Goal: Information Seeking & Learning: Learn about a topic

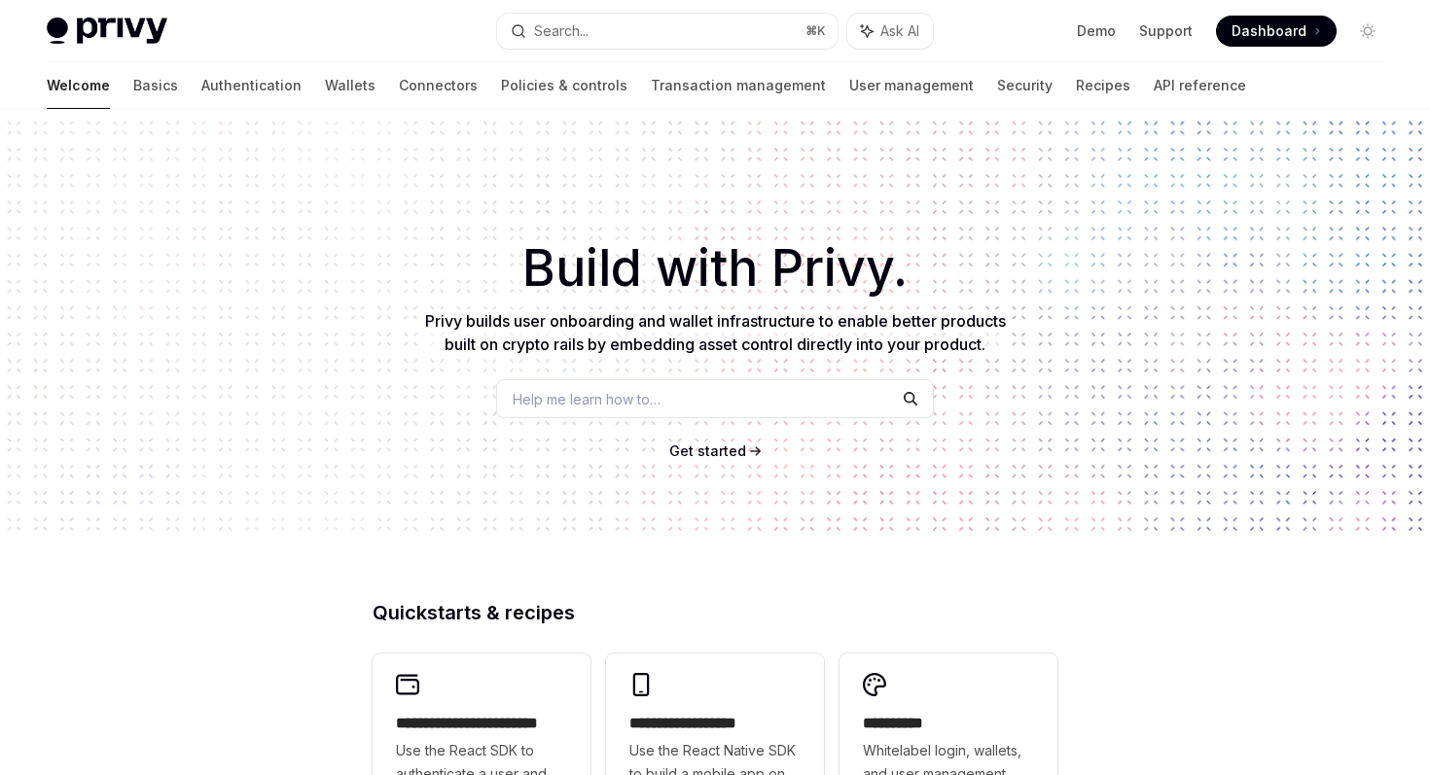
click at [1014, 43] on div "Demo Support Dashboard Dashboard" at bounding box center [1165, 31] width 435 height 31
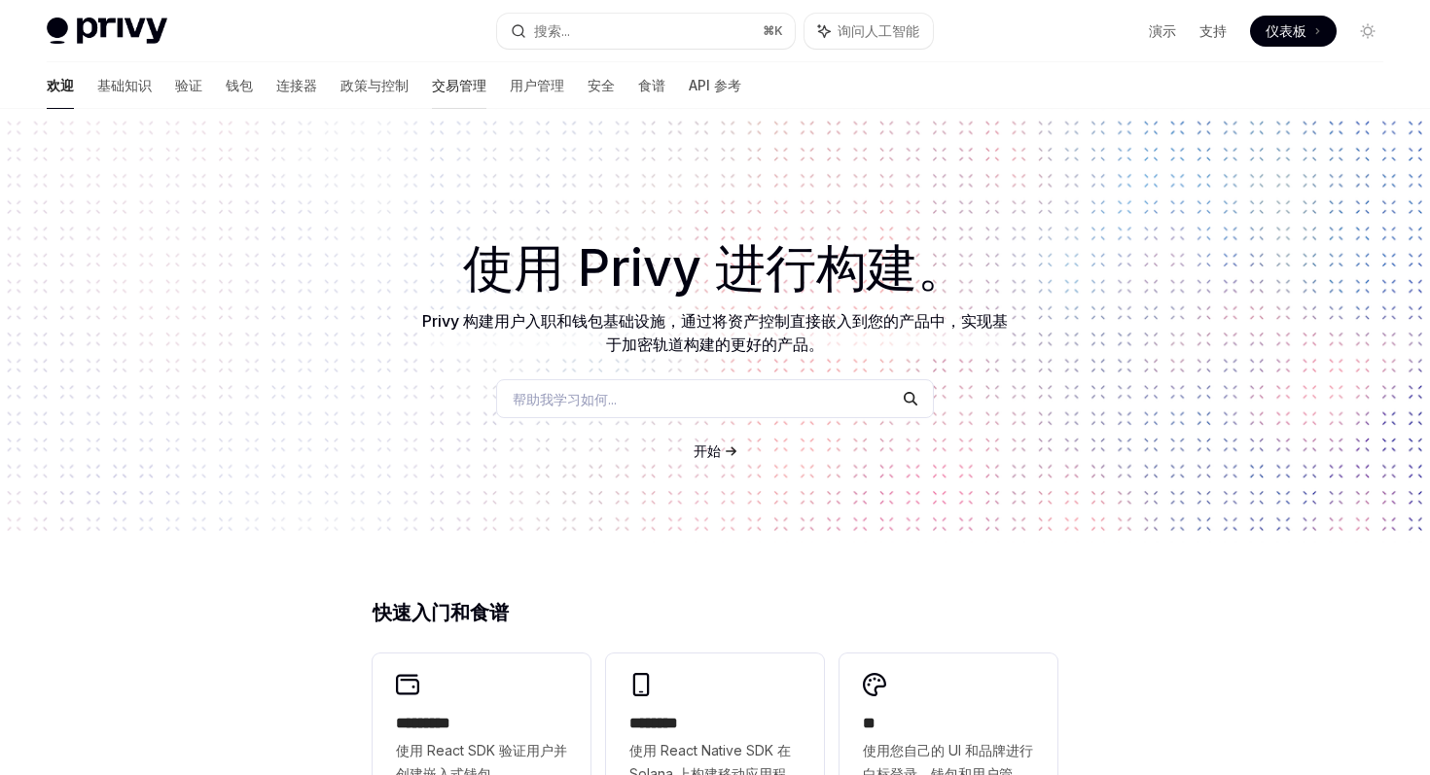
click at [432, 89] on font "交易管理" at bounding box center [459, 85] width 54 height 17
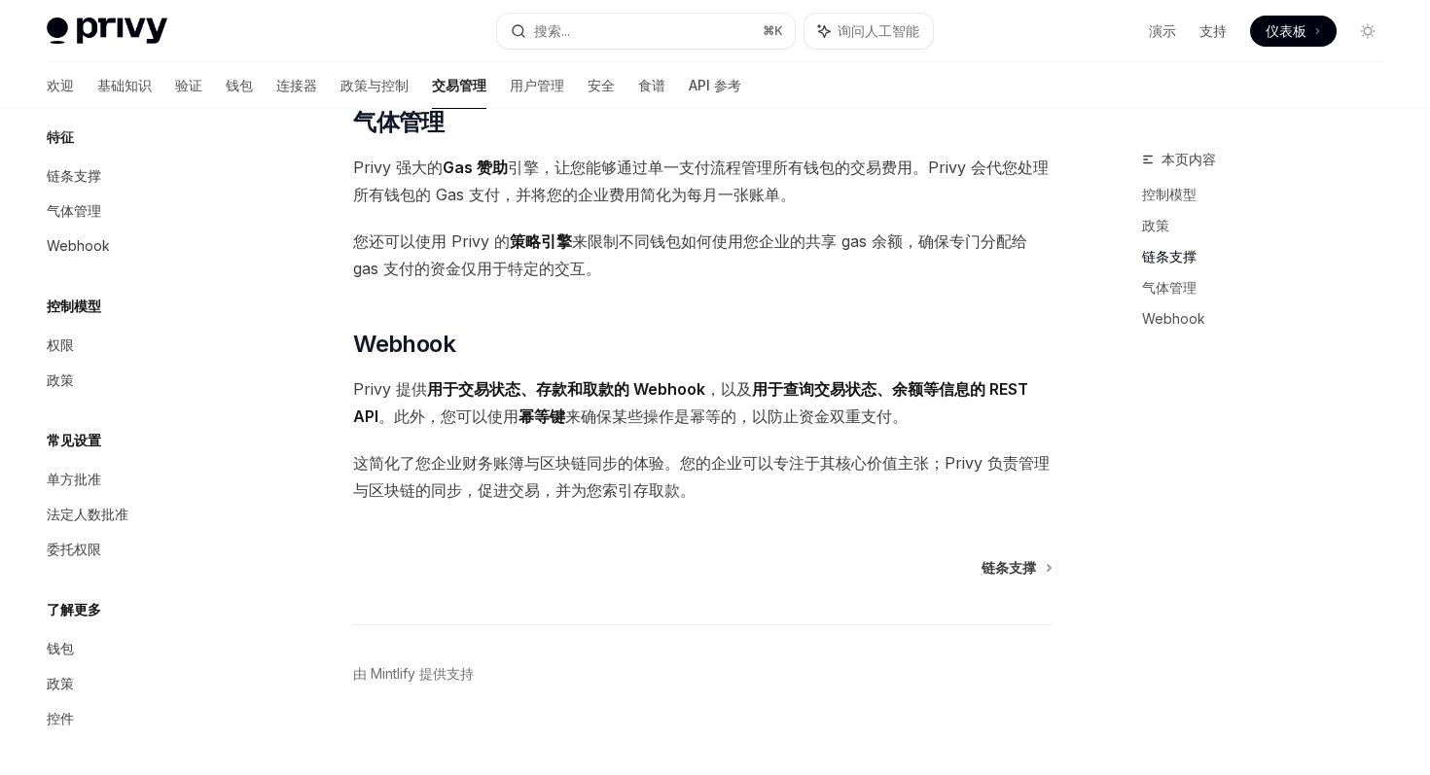
scroll to position [1496, 0]
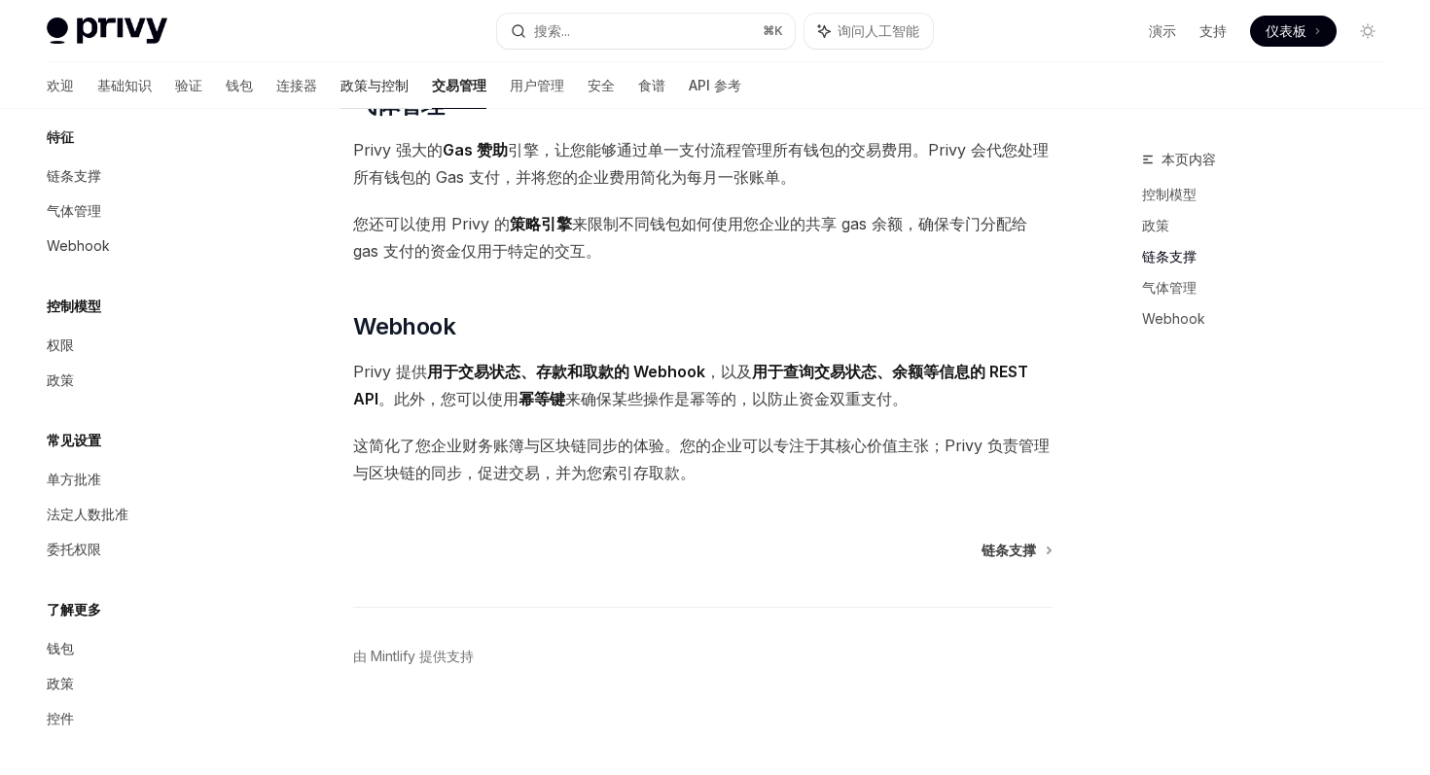
click at [340, 90] on font "政策与控制" at bounding box center [374, 85] width 68 height 17
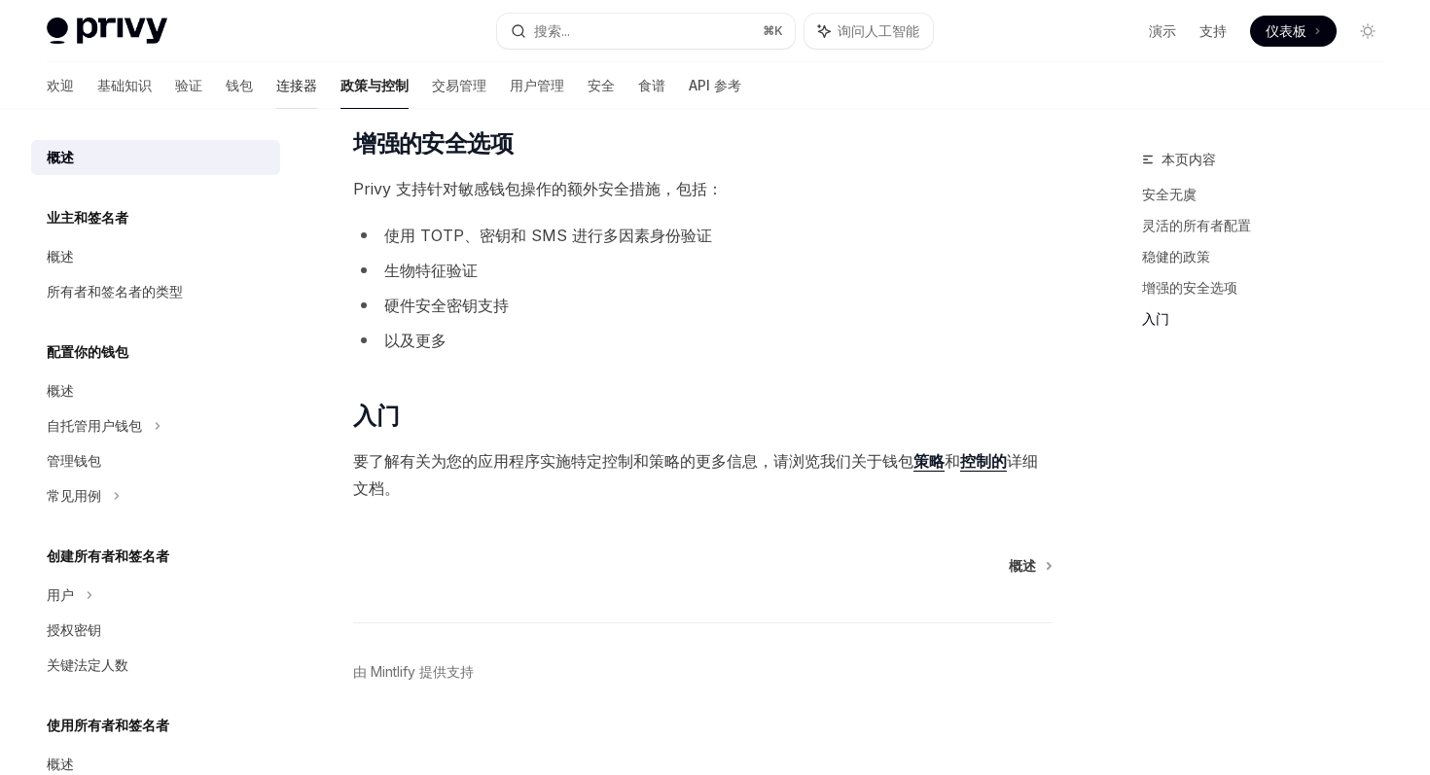
click at [276, 87] on font "连接器" at bounding box center [296, 85] width 41 height 17
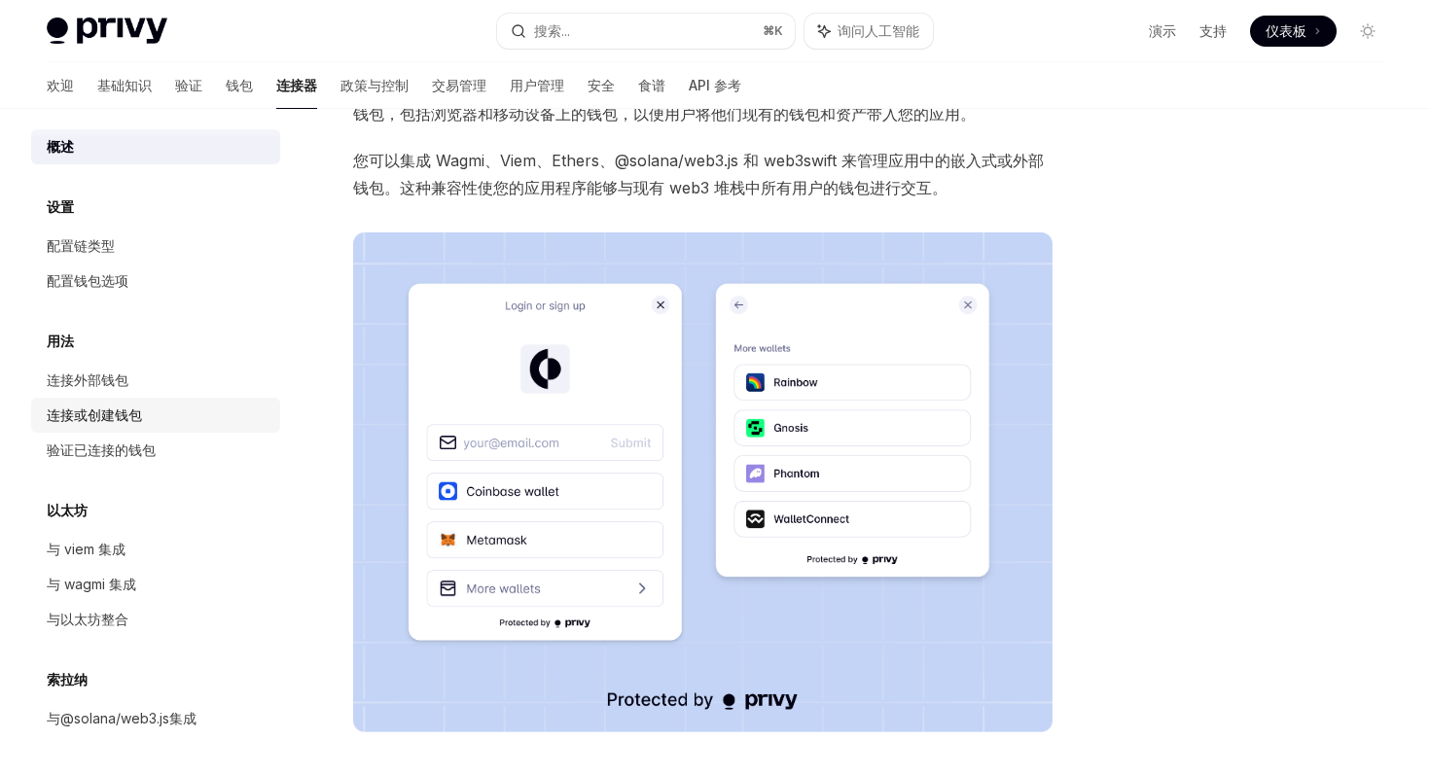
scroll to position [339, 0]
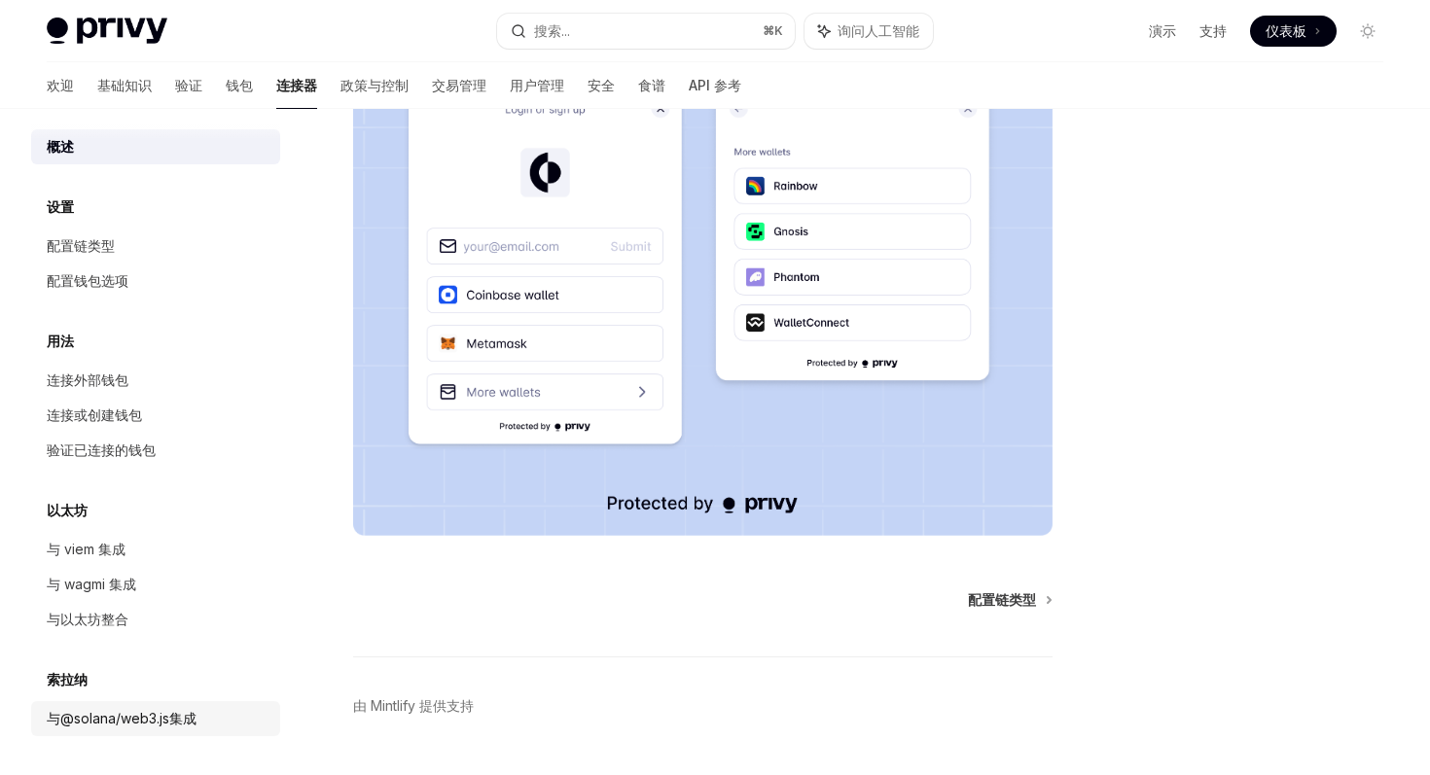
click at [153, 726] on font "与@solana/web3.js集成" at bounding box center [122, 718] width 150 height 17
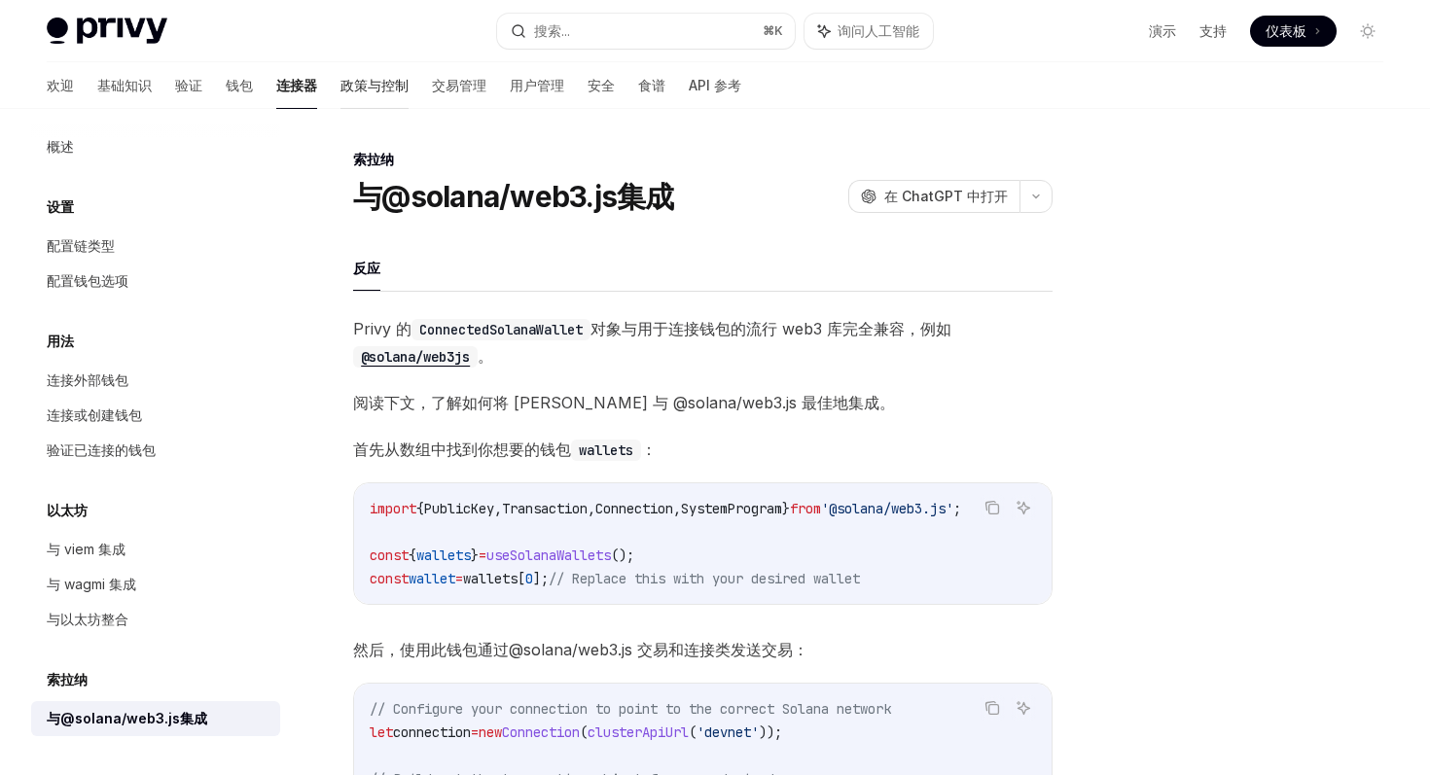
click at [340, 79] on font "政策与控制" at bounding box center [374, 85] width 68 height 17
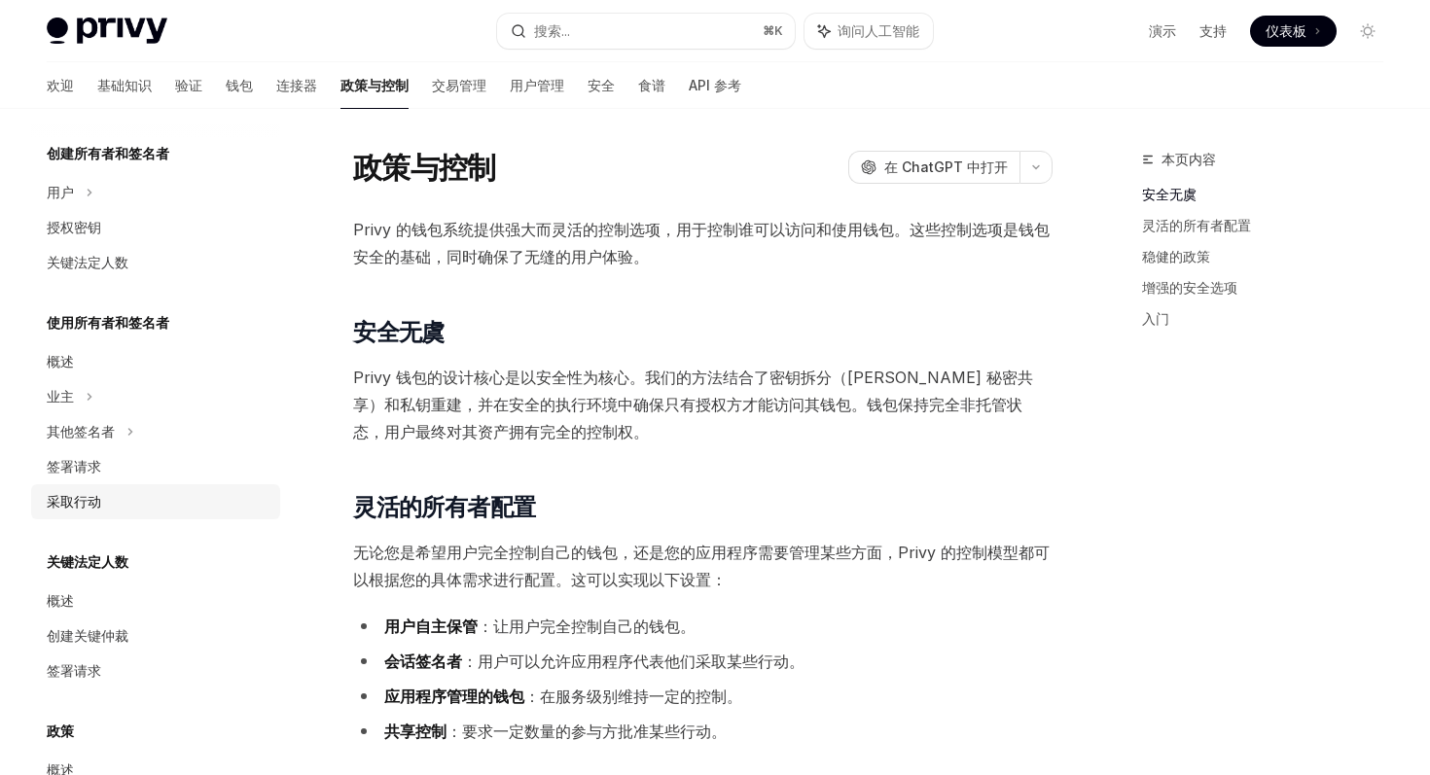
scroll to position [397, 0]
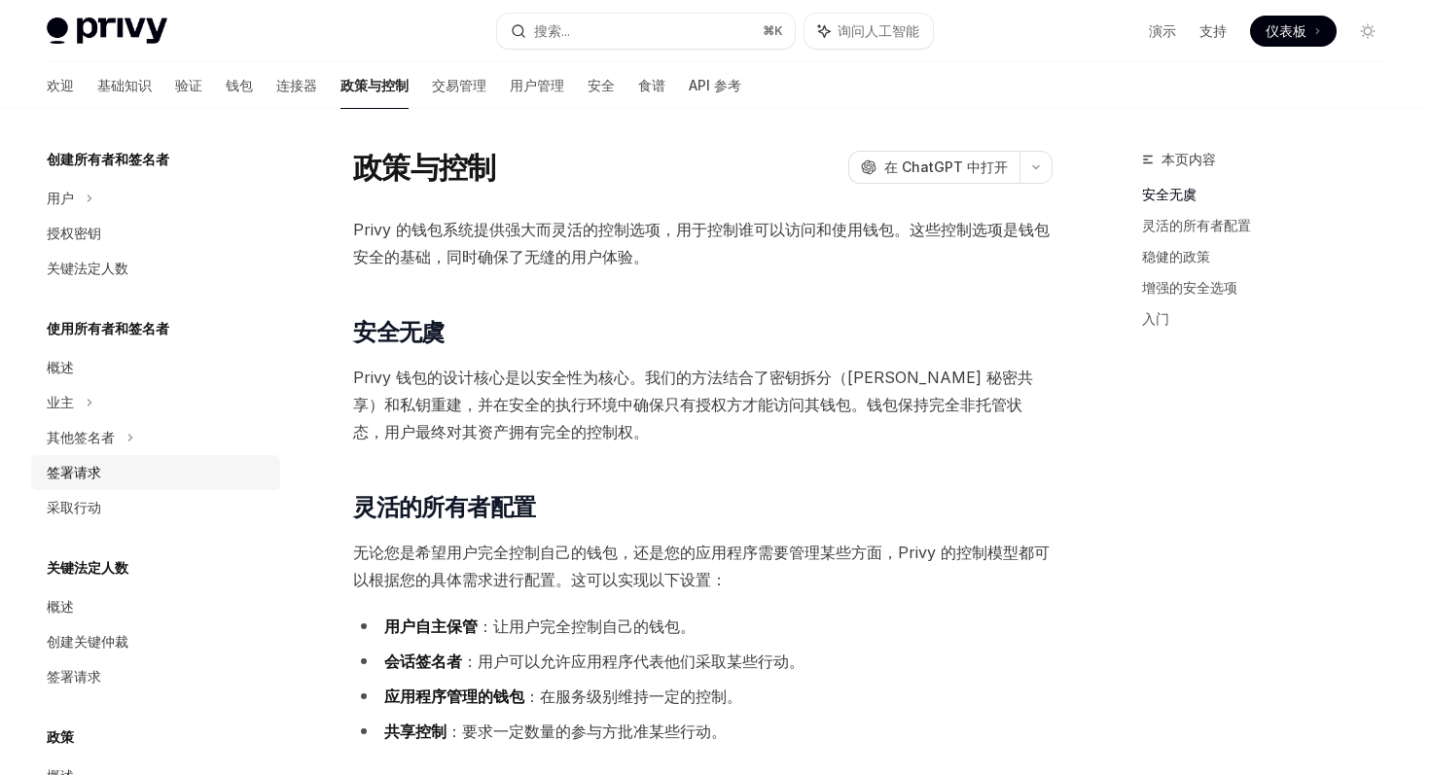
click at [108, 481] on div "签署请求" at bounding box center [158, 472] width 222 height 23
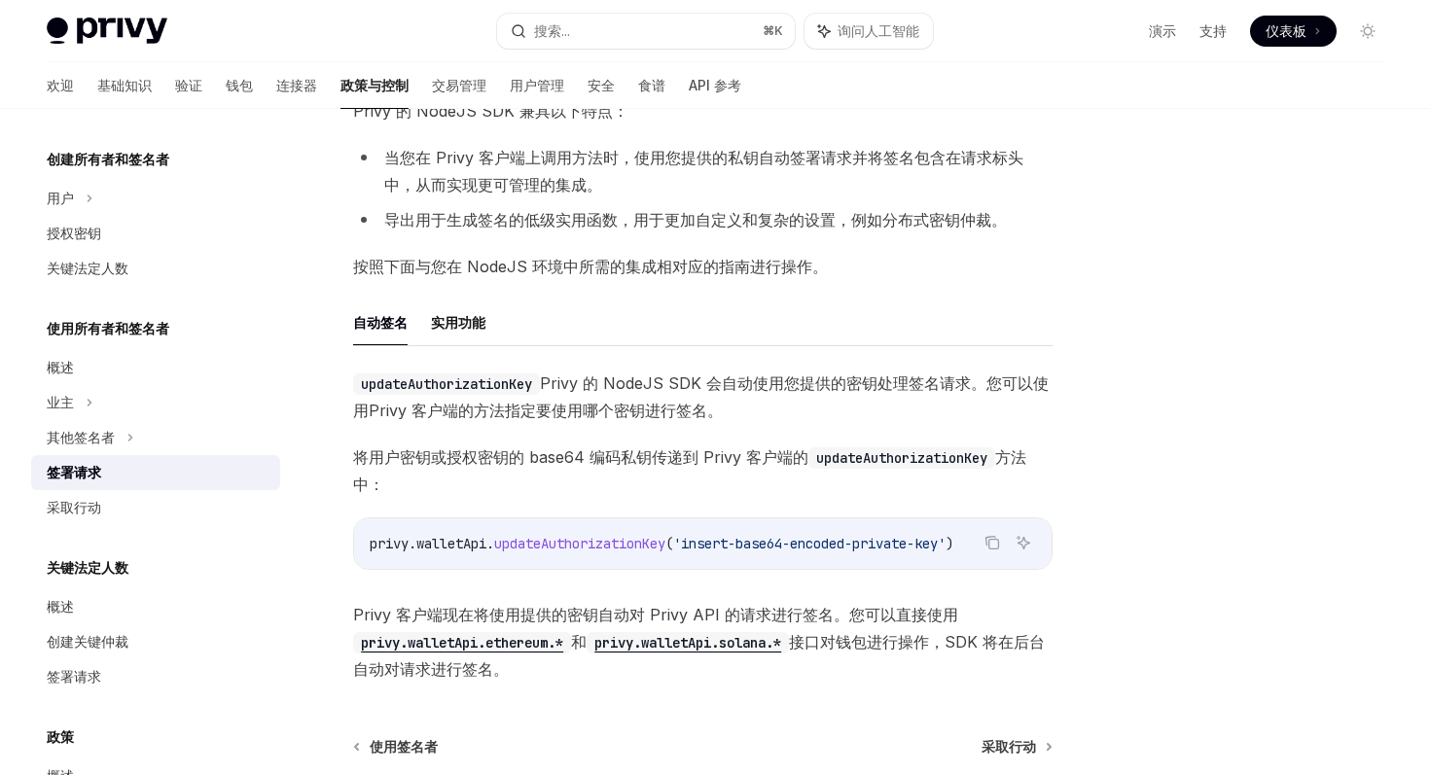
scroll to position [366, 0]
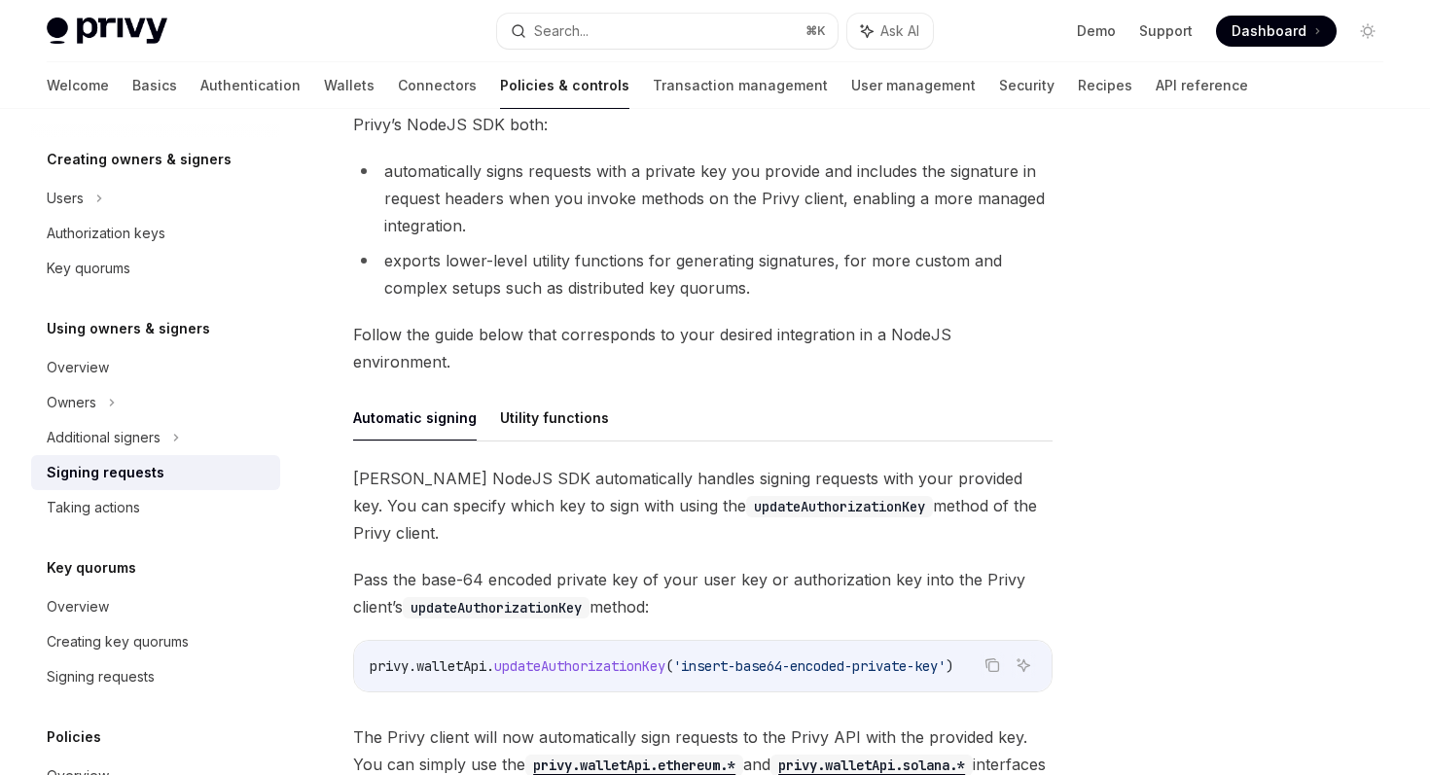
click at [1190, 327] on div at bounding box center [1251, 461] width 296 height 627
click at [552, 395] on button "Utility functions" at bounding box center [554, 418] width 109 height 46
type textarea "*"
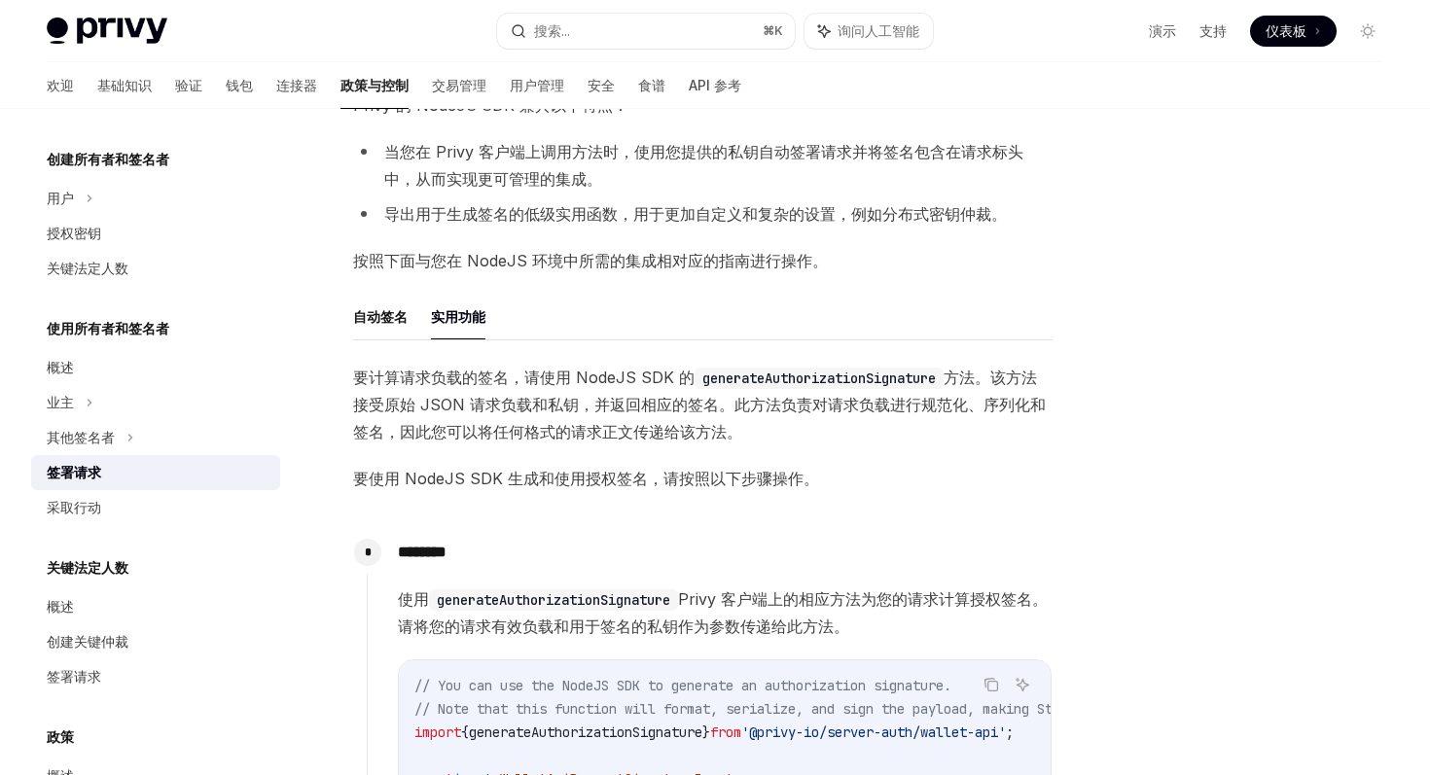
click at [776, 384] on code "generateAuthorizationSignature" at bounding box center [818, 378] width 249 height 21
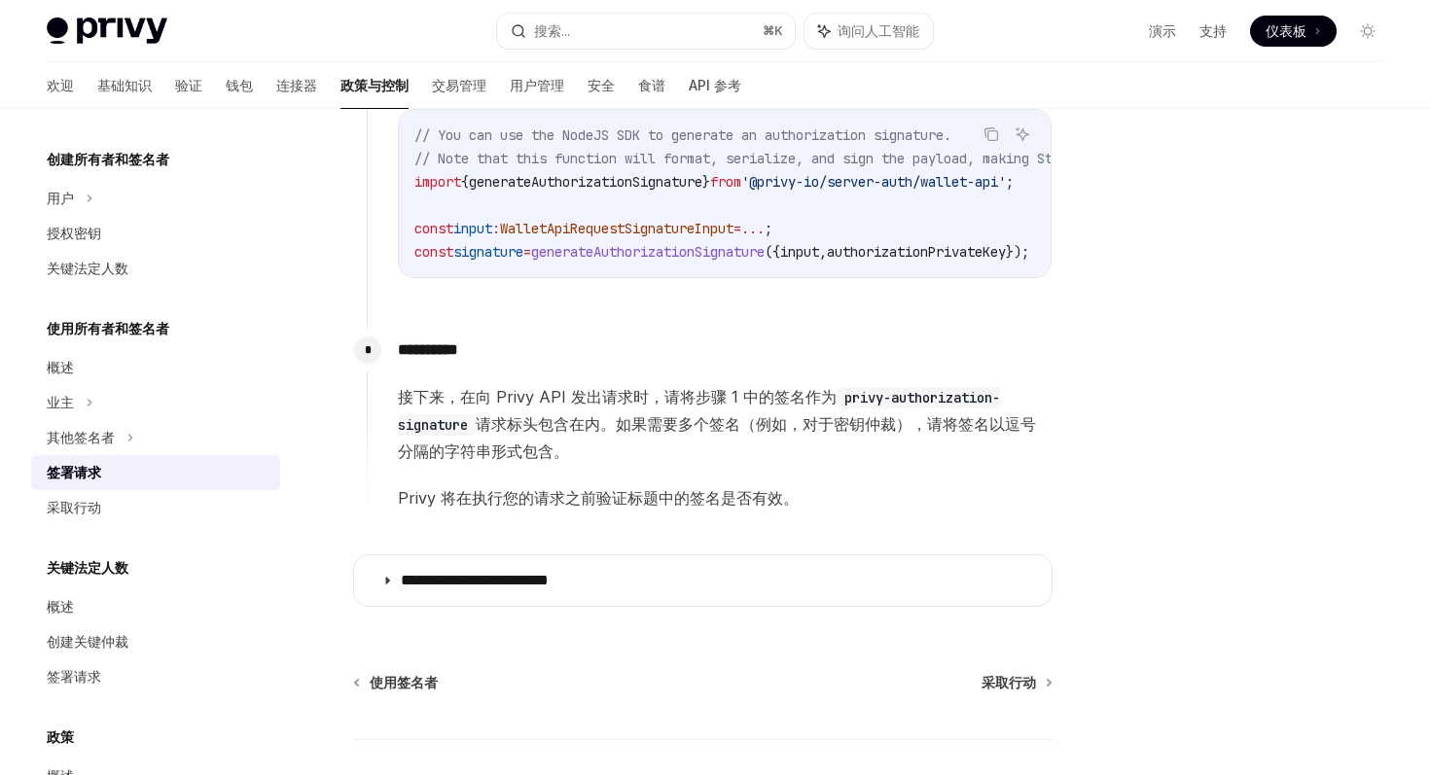
scroll to position [1056, 0]
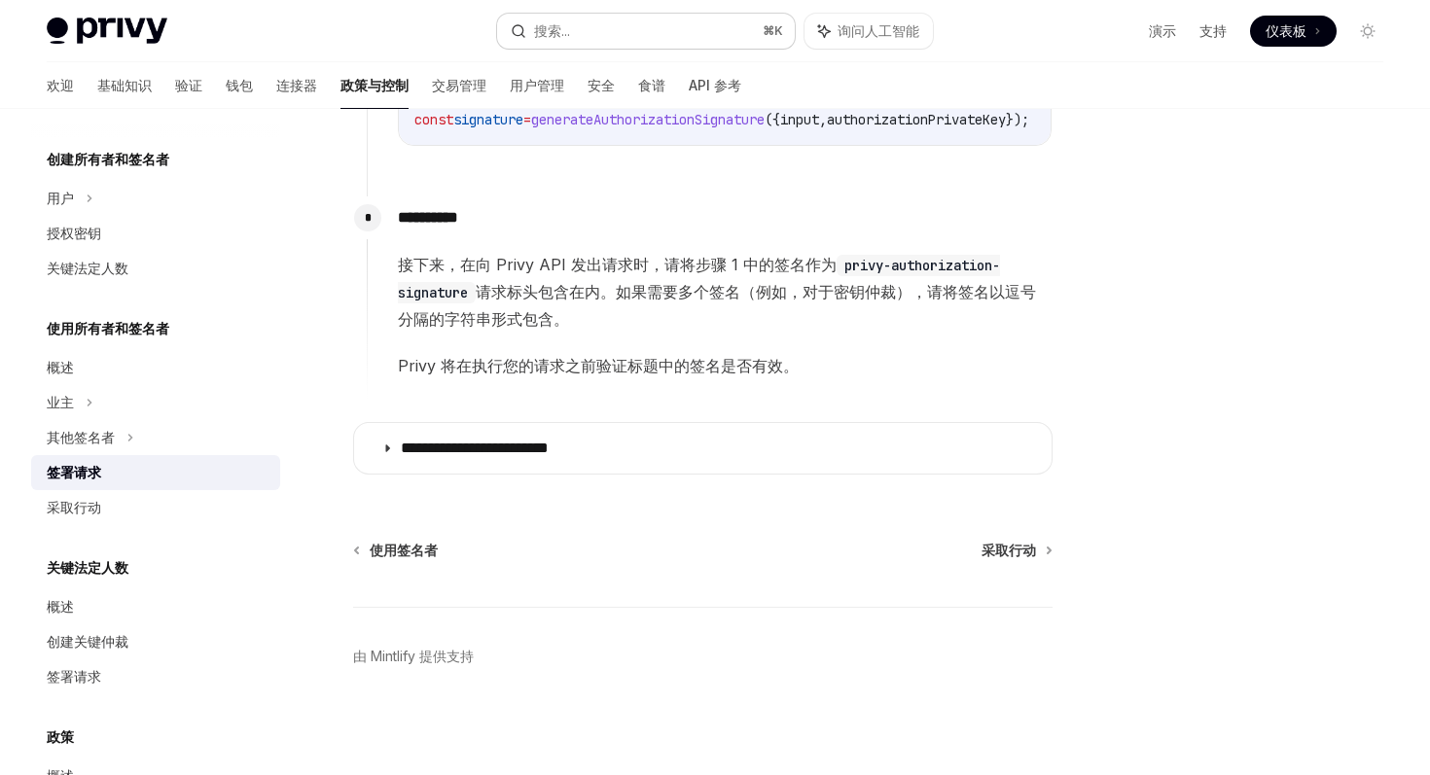
click at [587, 34] on button "搜索... ⌘ K" at bounding box center [645, 31] width 297 height 35
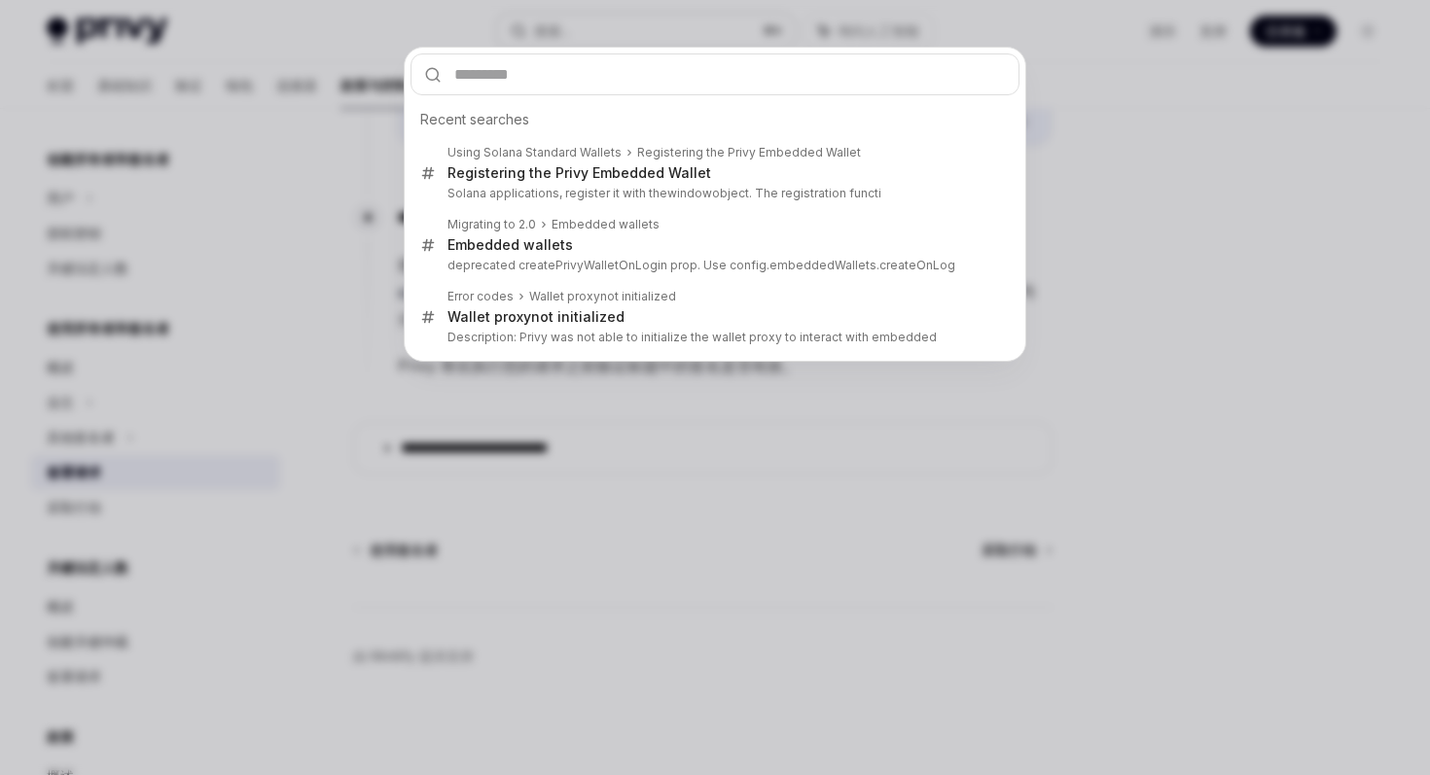
type input "**********"
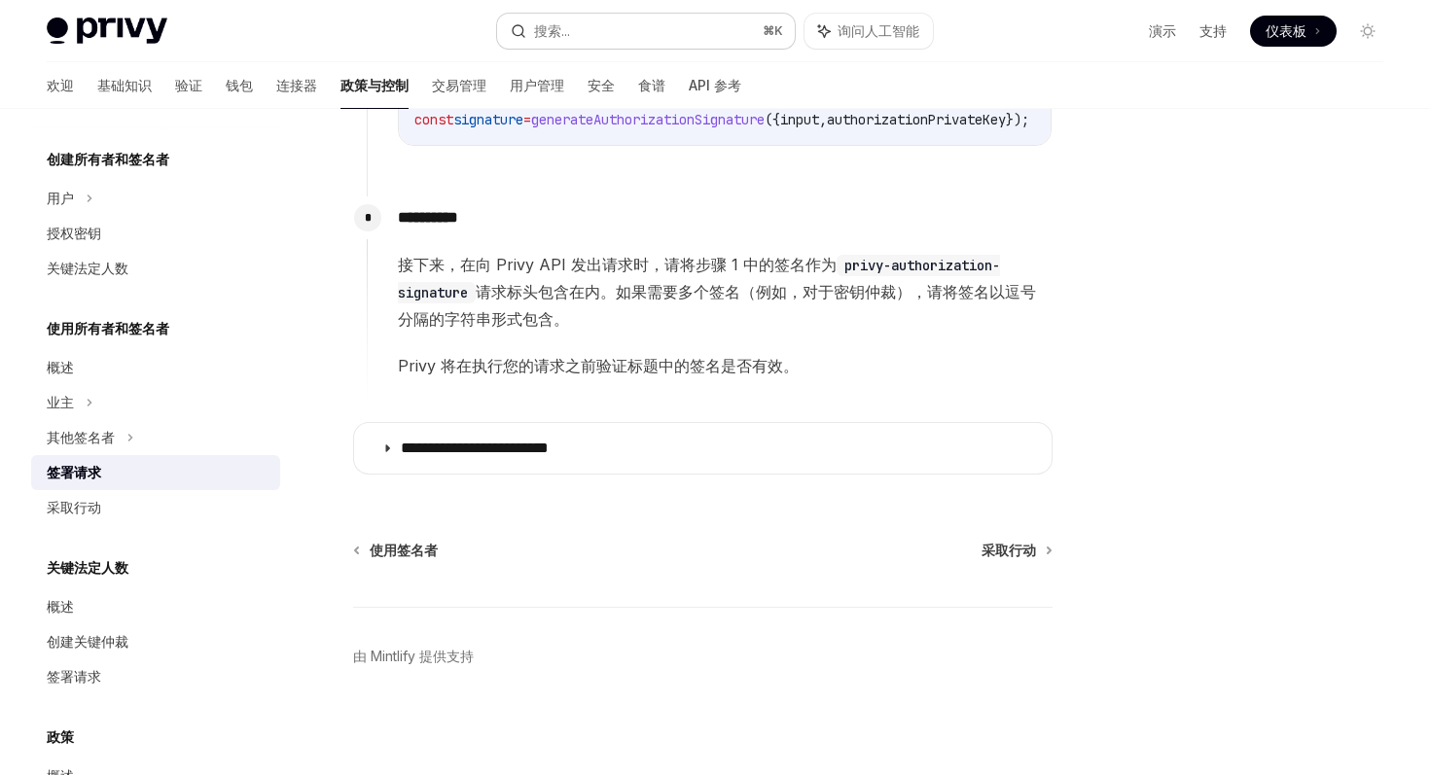
scroll to position [326, 0]
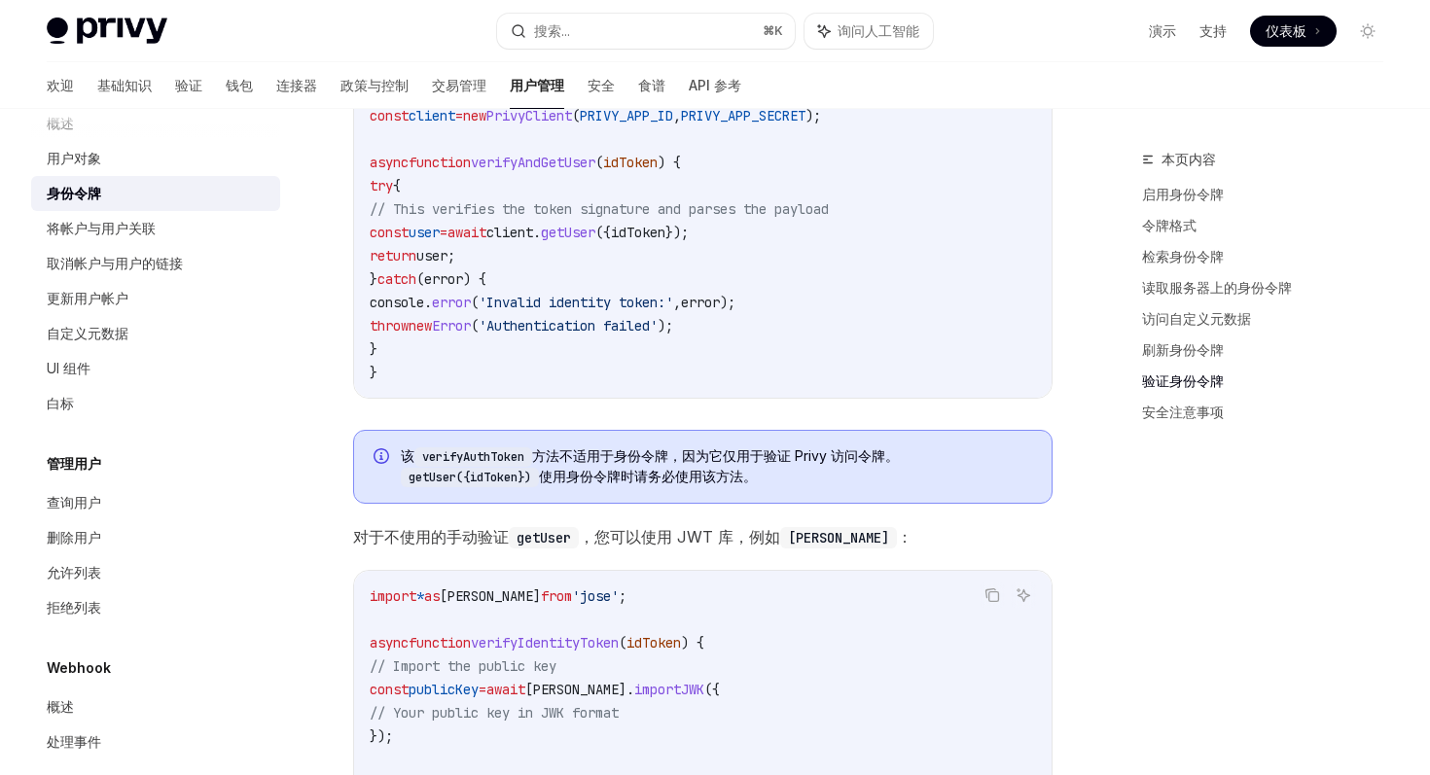
type textarea "*"
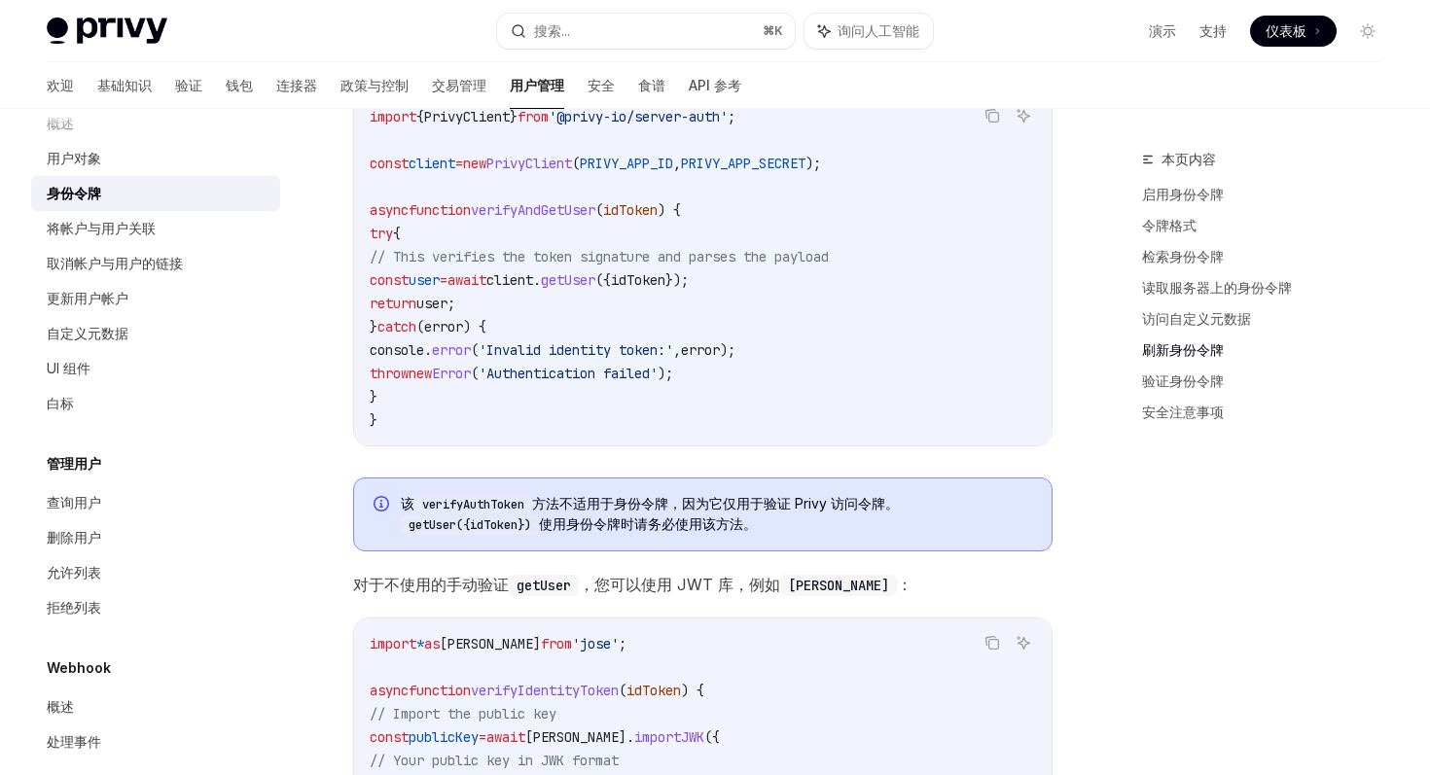
scroll to position [5068, 0]
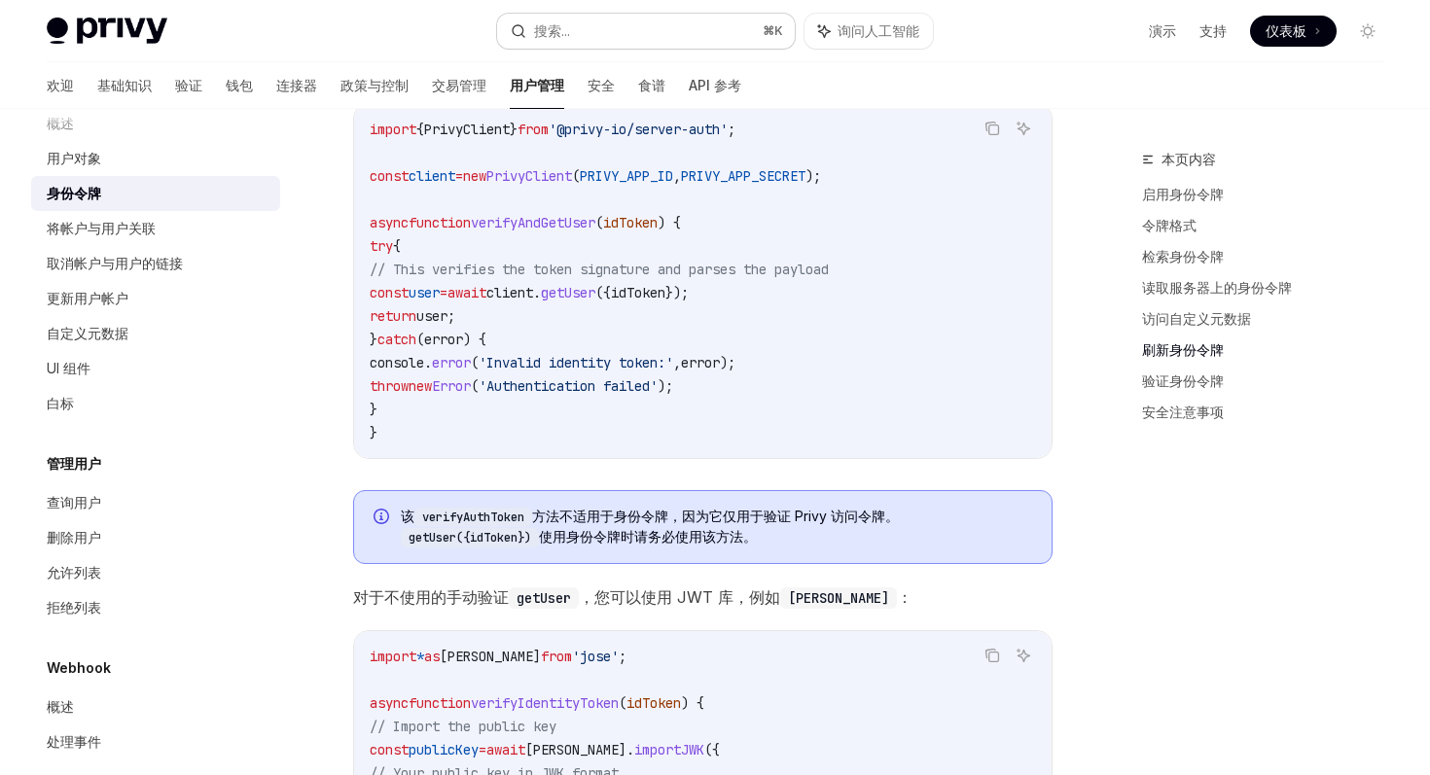
click at [607, 22] on button "搜索... ⌘ K" at bounding box center [645, 31] width 297 height 35
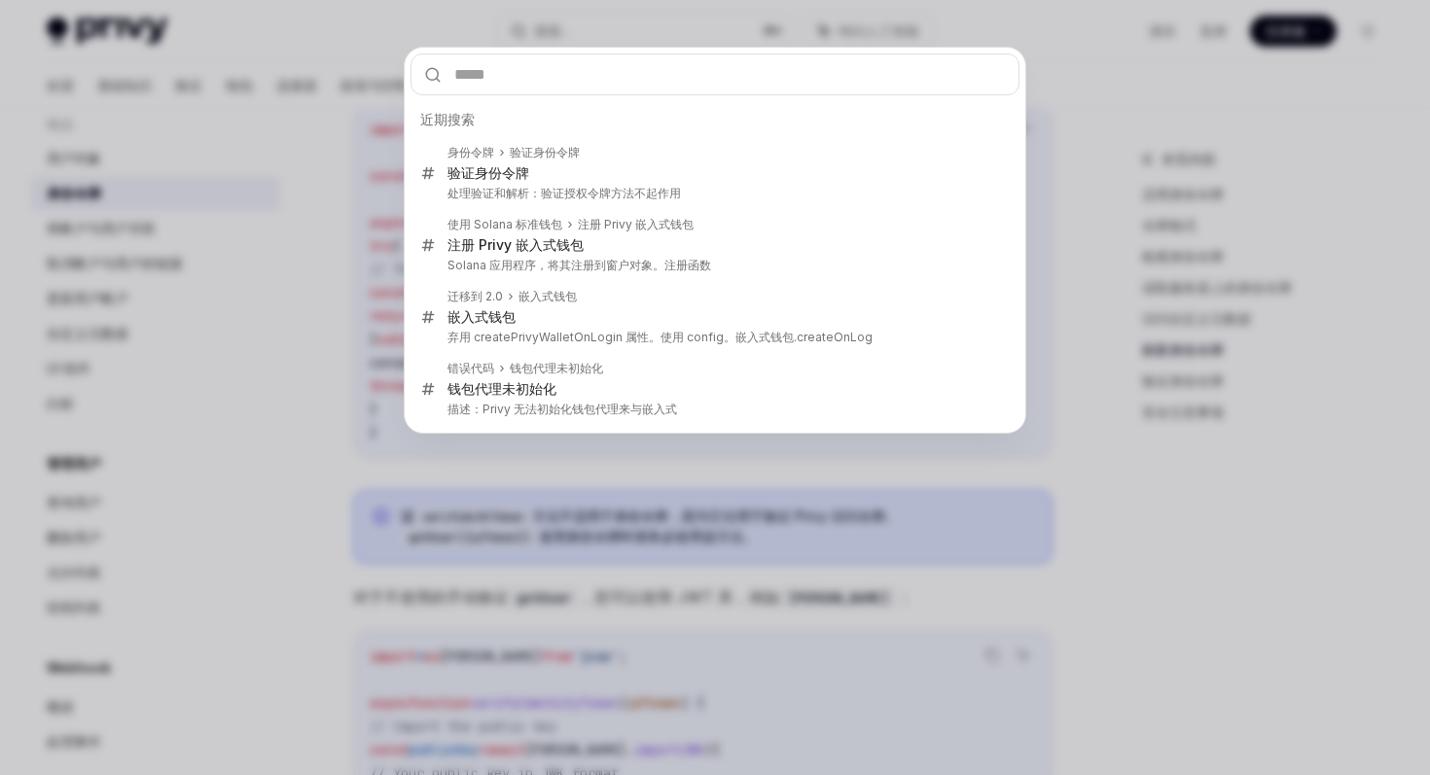
type input "**********"
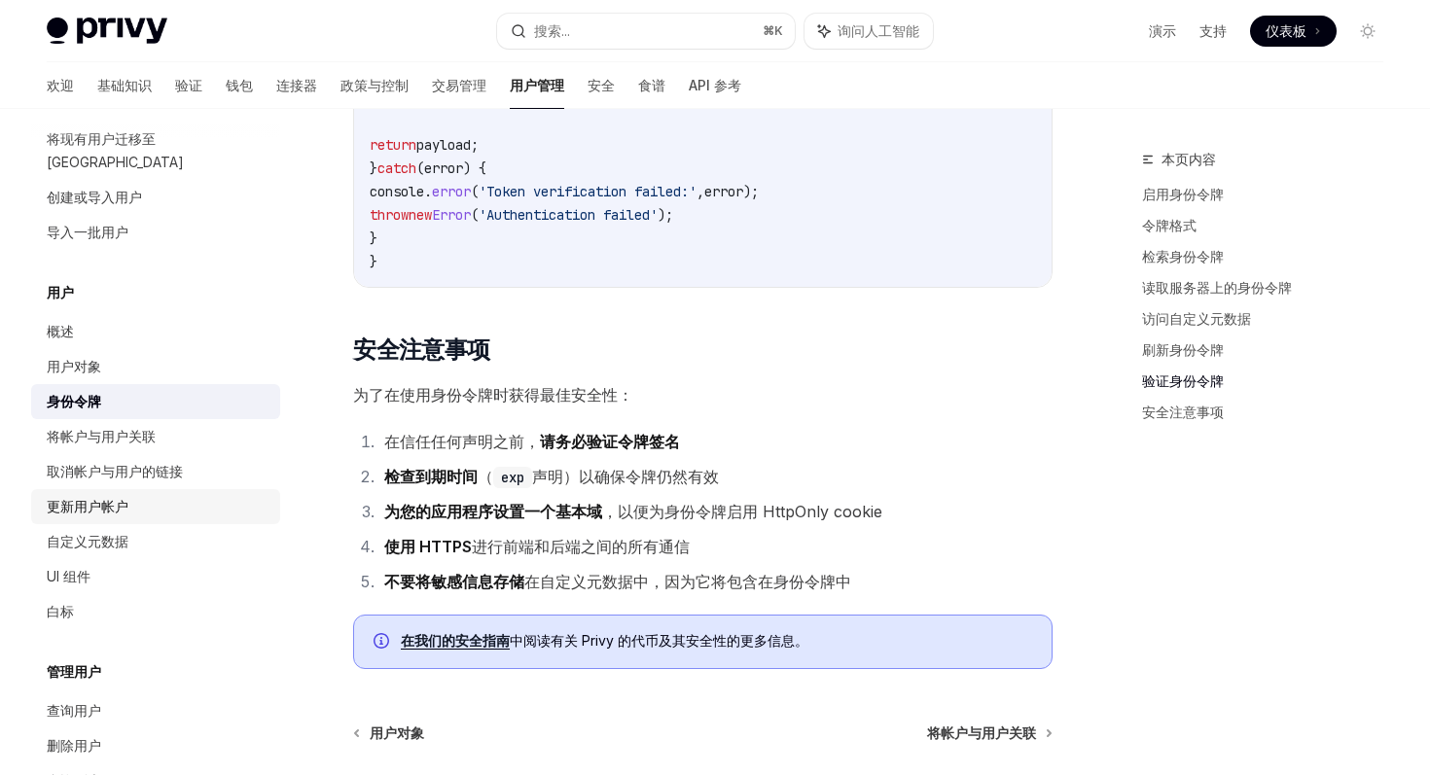
scroll to position [117, 0]
click at [888, 96] on div "欢迎 基础知识 验证 钱包 连接器 政策与控制 交易管理 用户管理 安全 食谱 API 参考" at bounding box center [715, 85] width 1430 height 47
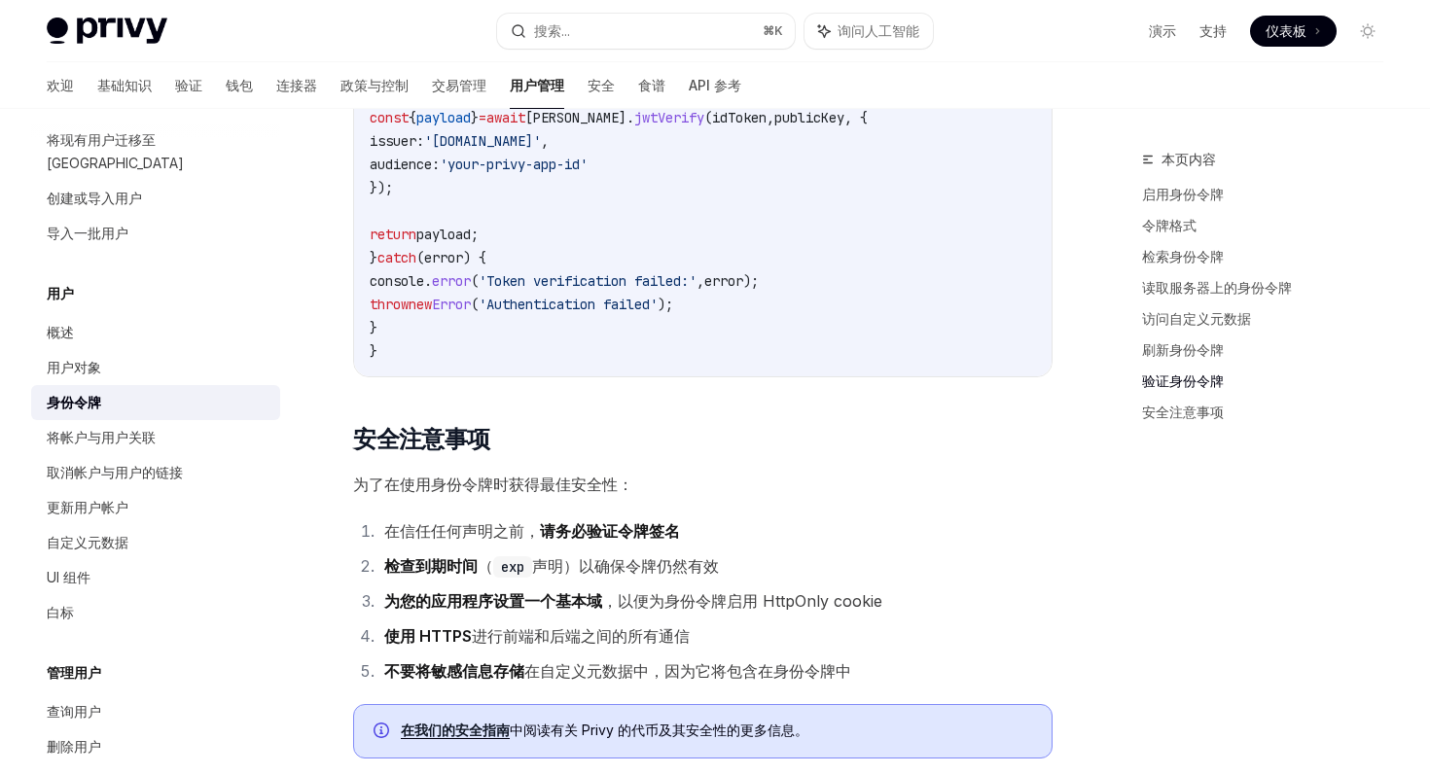
scroll to position [5816, 0]
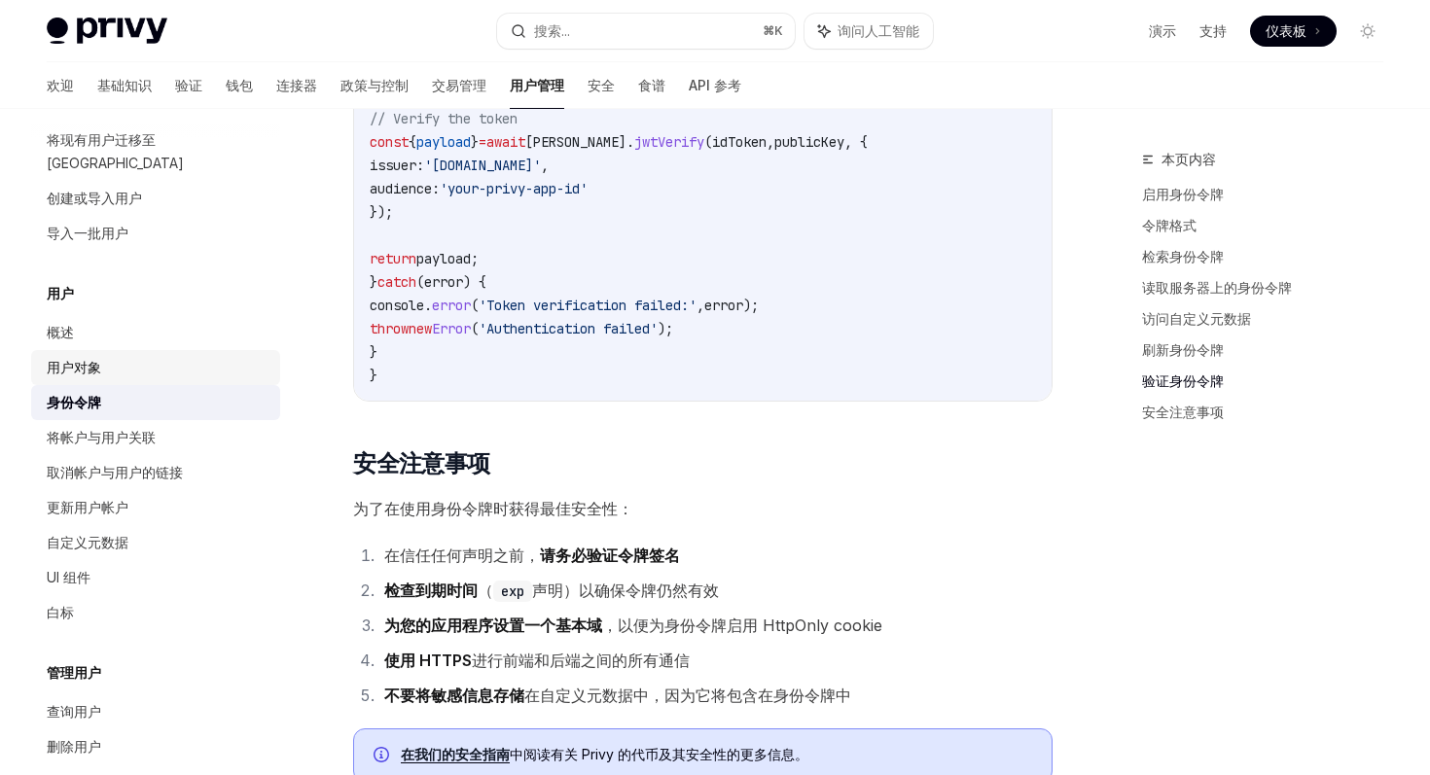
click at [110, 356] on div "用户对象" at bounding box center [158, 367] width 222 height 23
type textarea "*"
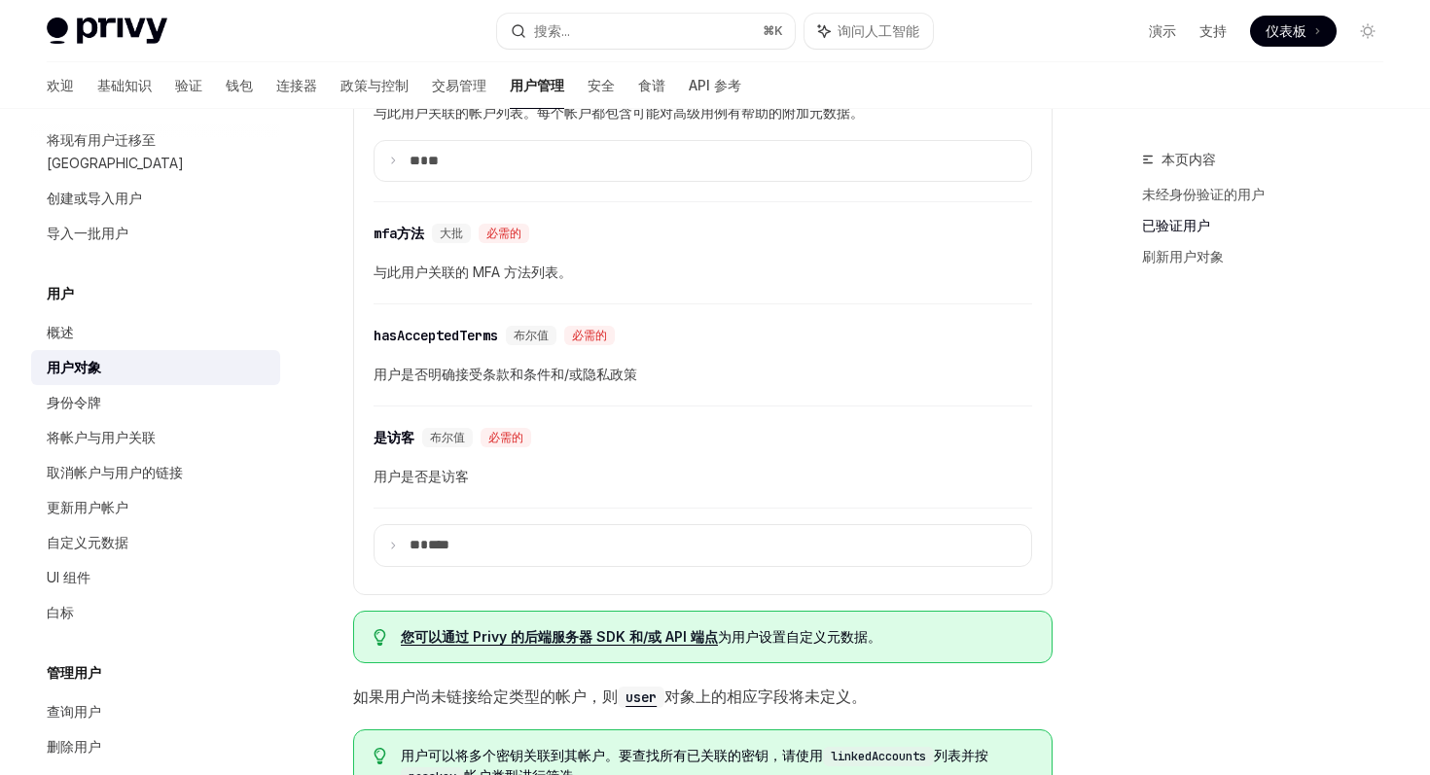
scroll to position [944, 0]
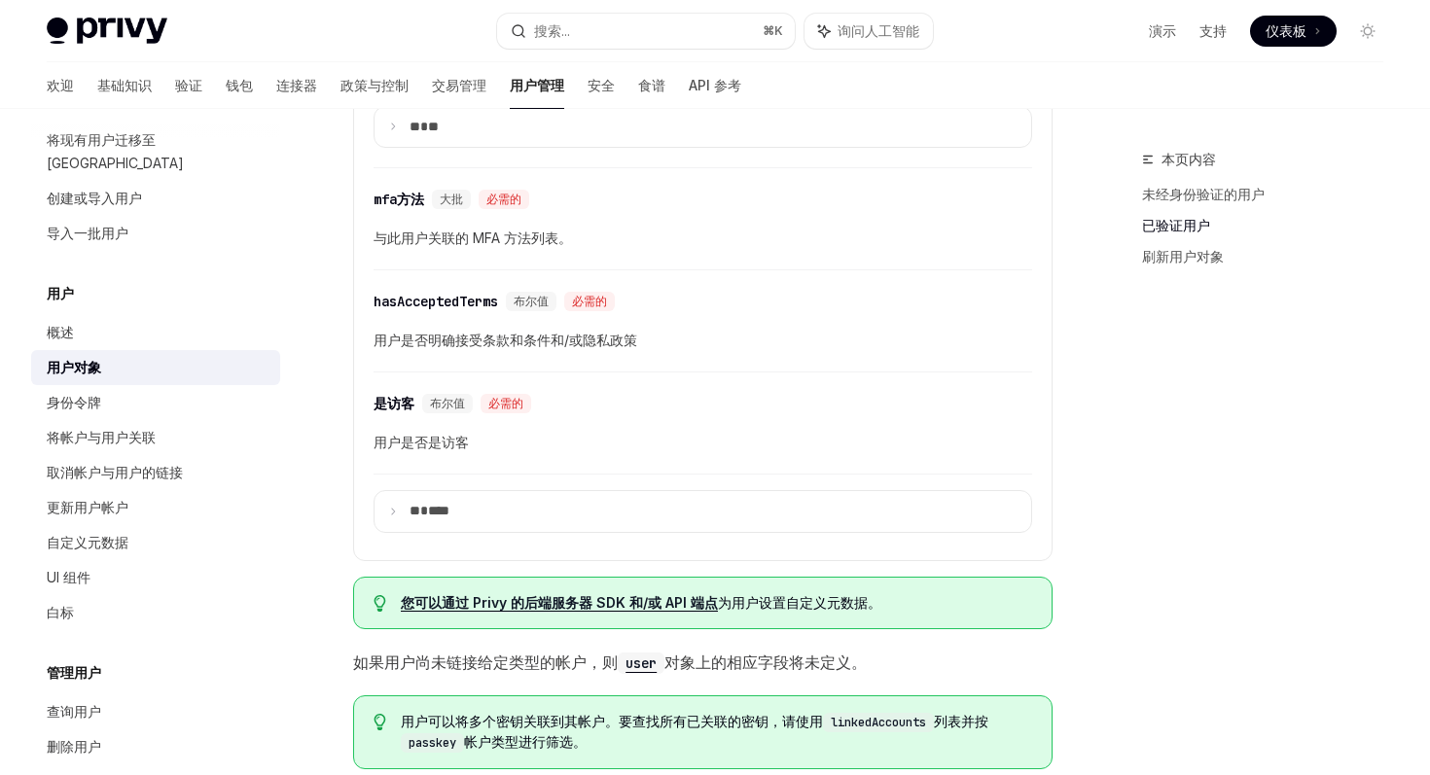
click at [1168, 530] on div "本页内容 未经身份验证的用户 已验证用户 刷新用户对象" at bounding box center [1251, 461] width 296 height 627
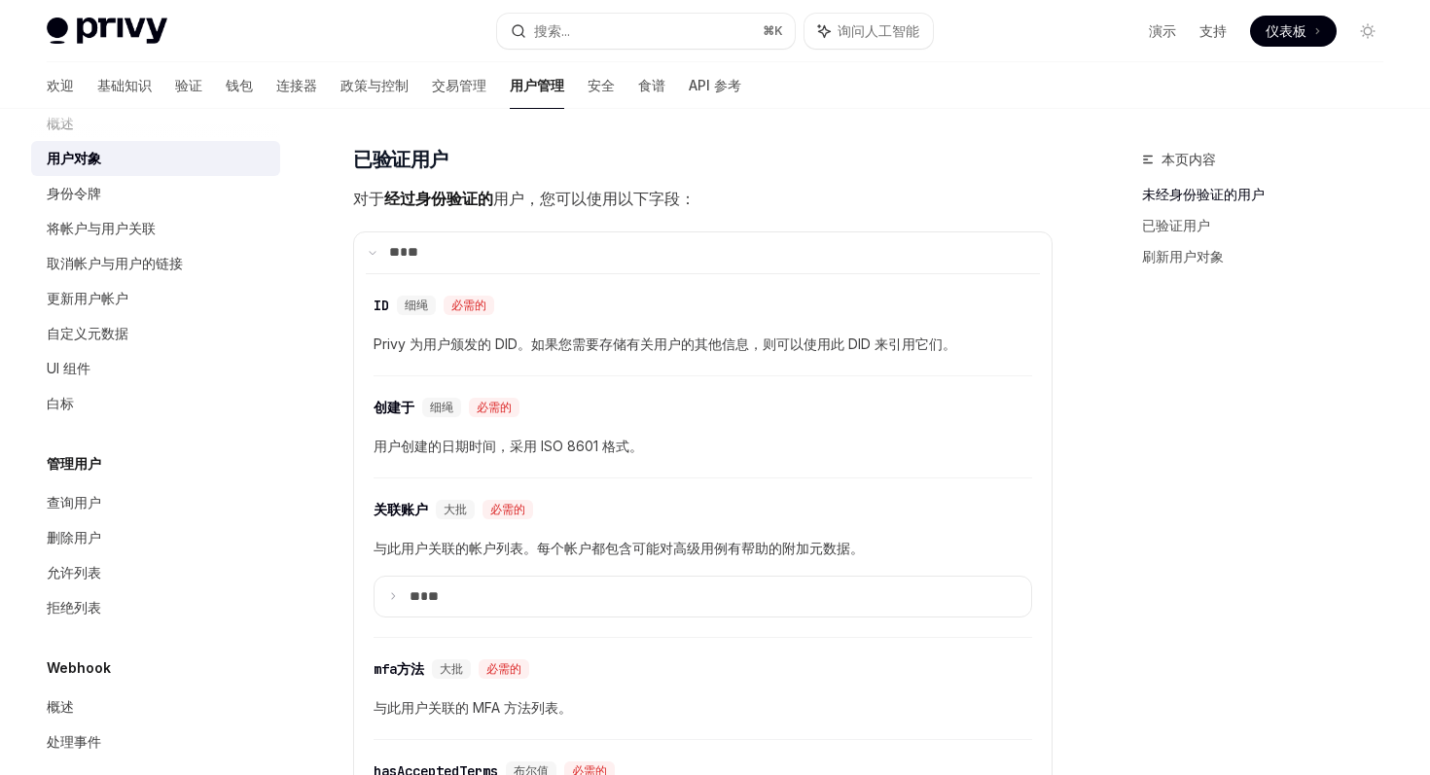
scroll to position [453, 0]
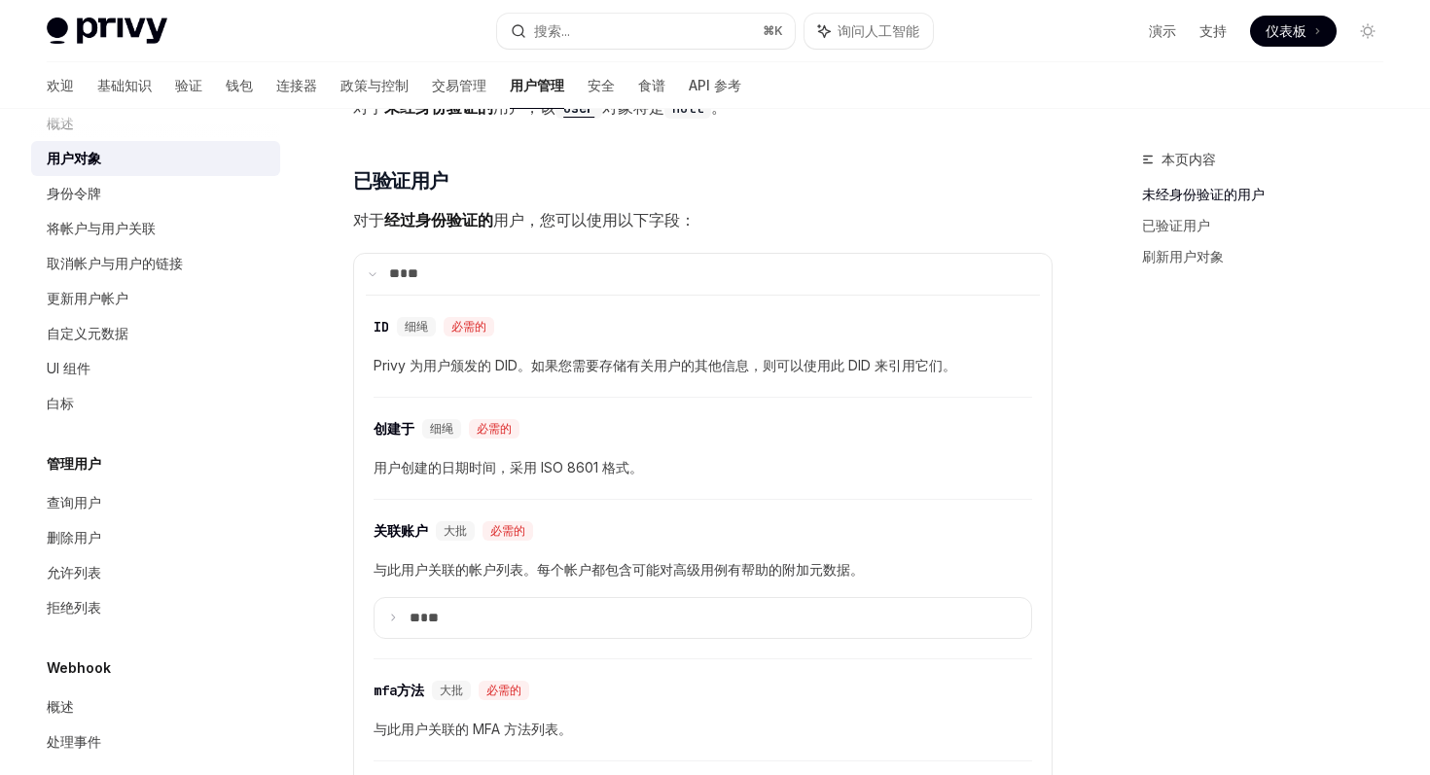
click at [1232, 436] on div "本页内容 未经身份验证的用户 已验证用户 刷新用户对象" at bounding box center [1251, 461] width 296 height 627
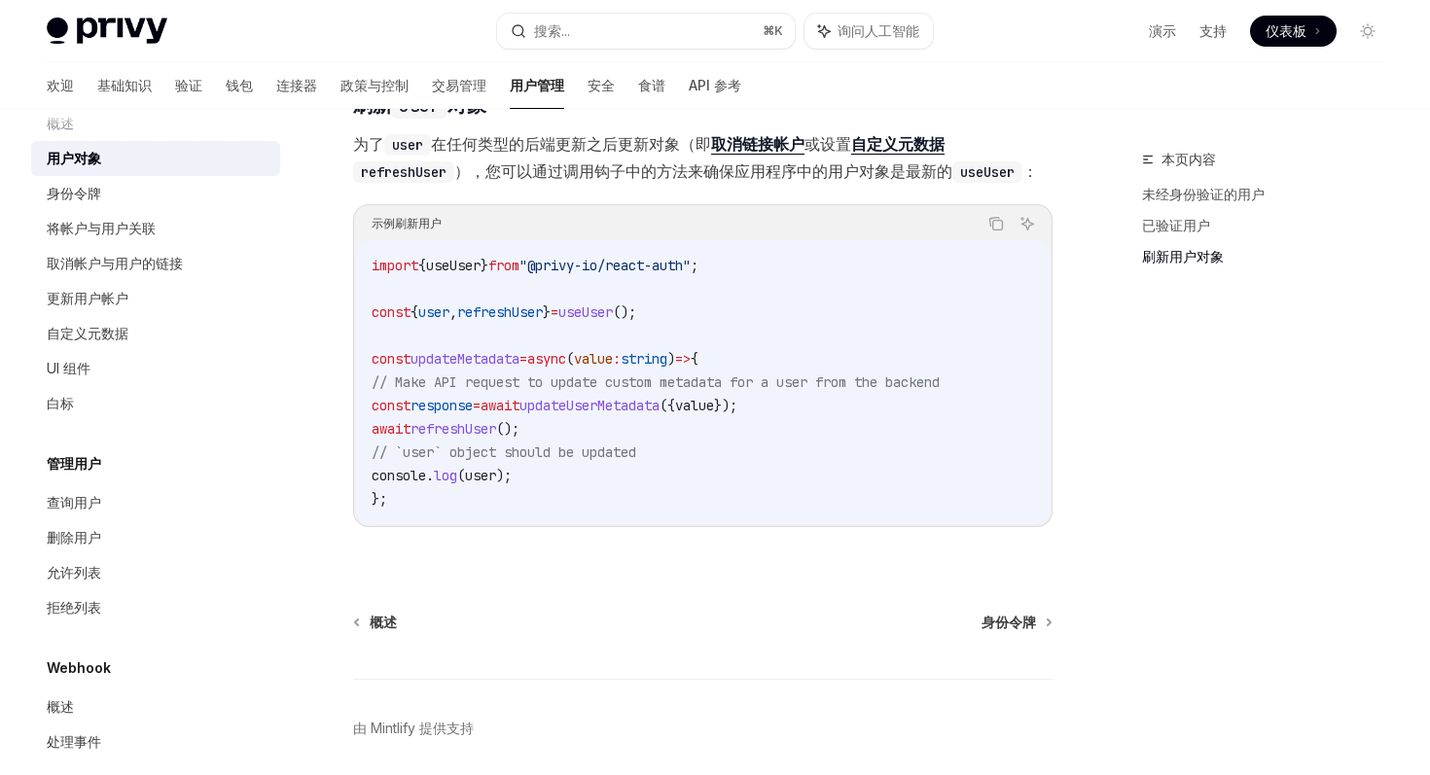
scroll to position [2578, 0]
